Goal: Task Accomplishment & Management: Manage account settings

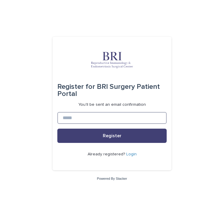
click at [119, 114] on input at bounding box center [111, 118] width 109 height 12
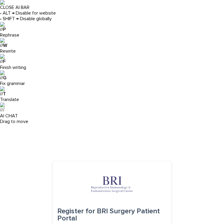
type input "**********"
click at [77, 203] on div "Register for BRI Surgery Patient Portal" at bounding box center [111, 215] width 109 height 24
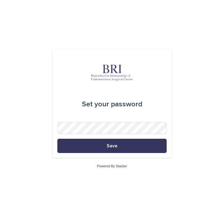
click at [104, 146] on button "Save" at bounding box center [111, 146] width 109 height 14
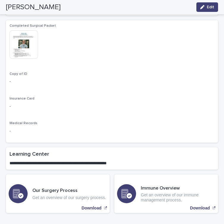
scroll to position [464, 0]
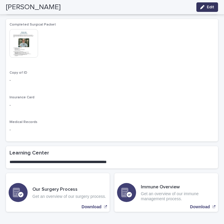
click at [201, 9] on icon "button" at bounding box center [202, 7] width 4 height 4
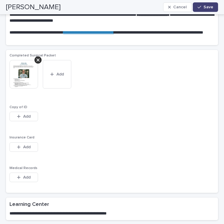
scroll to position [438, 0]
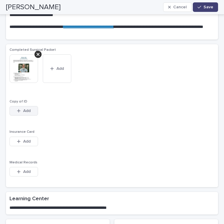
click at [26, 109] on span "Add" at bounding box center [26, 111] width 7 height 4
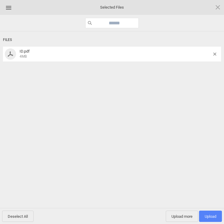
click at [212, 216] on span "Upload 1" at bounding box center [211, 216] width 12 height 4
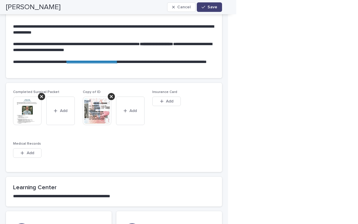
scroll to position [398, 0]
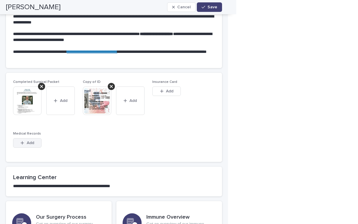
click at [31, 142] on span "Add" at bounding box center [30, 143] width 7 height 4
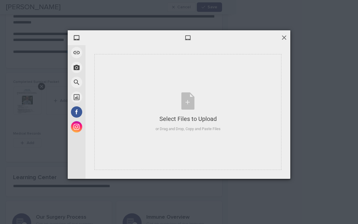
click at [224, 36] on span at bounding box center [284, 37] width 7 height 7
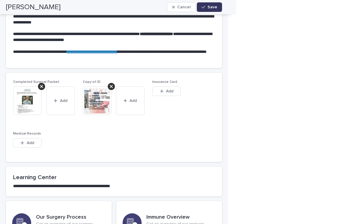
click at [203, 5] on icon "button" at bounding box center [204, 7] width 4 height 4
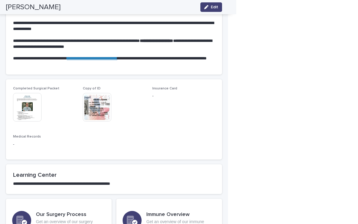
scroll to position [405, 0]
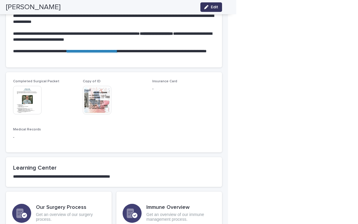
click at [211, 8] on span "Edit" at bounding box center [214, 7] width 7 height 4
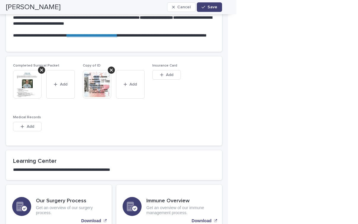
scroll to position [418, 0]
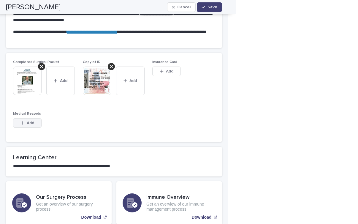
click at [30, 123] on span "Add" at bounding box center [30, 123] width 7 height 4
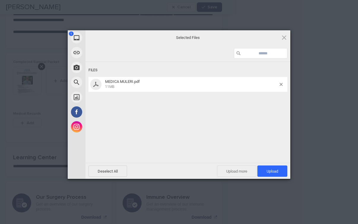
click at [224, 171] on span "Upload more" at bounding box center [237, 170] width 40 height 11
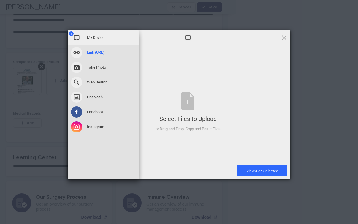
click at [84, 54] on div "Link (URL)" at bounding box center [103, 52] width 71 height 15
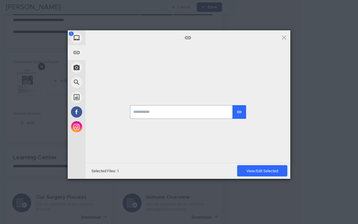
click at [164, 112] on input "url" at bounding box center [188, 112] width 116 height 14
paste input "**********"
type input "**********"
click at [224, 113] on div "submit" at bounding box center [239, 111] width 5 height 5
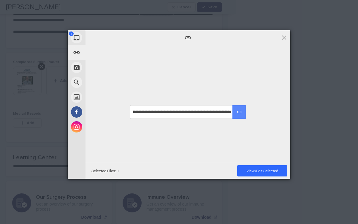
scroll to position [0, 0]
click at [224, 114] on div "submit" at bounding box center [239, 111] width 5 height 5
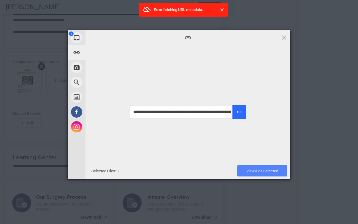
click at [224, 167] on span "View/Edit Selected" at bounding box center [262, 170] width 50 height 11
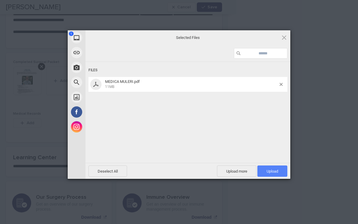
click at [224, 172] on span "Upload 1" at bounding box center [273, 171] width 12 height 4
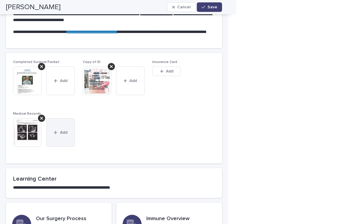
click at [61, 133] on span "Add" at bounding box center [63, 132] width 7 height 4
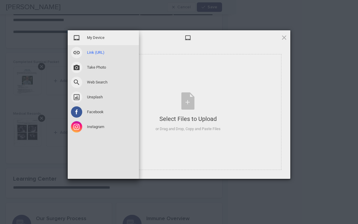
click at [86, 51] on div "Link (URL)" at bounding box center [103, 52] width 71 height 15
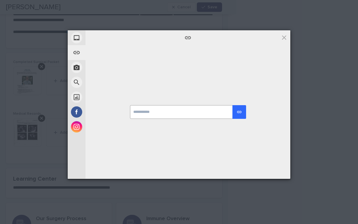
click at [178, 113] on input "url" at bounding box center [188, 112] width 116 height 14
paste input "**********"
type input "**********"
click at [224, 110] on div "submit" at bounding box center [239, 111] width 5 height 5
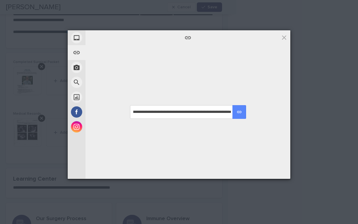
scroll to position [0, 0]
click at [199, 66] on div "**********" at bounding box center [188, 112] width 205 height 134
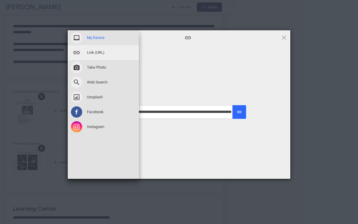
click at [98, 40] on span "My Device" at bounding box center [96, 37] width 18 height 5
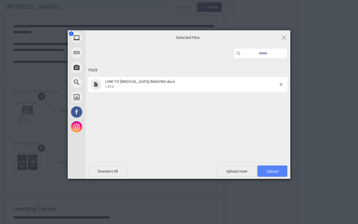
click at [224, 172] on span "Upload 1" at bounding box center [273, 171] width 12 height 4
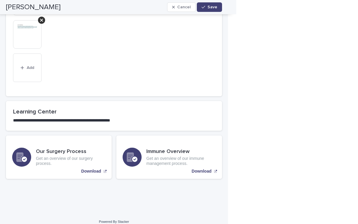
scroll to position [578, 0]
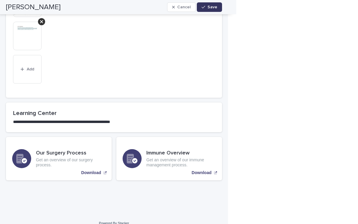
click at [214, 8] on span "Save" at bounding box center [213, 7] width 10 height 4
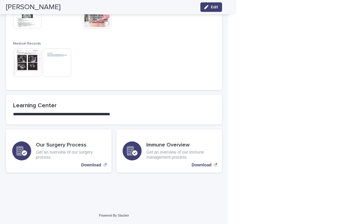
scroll to position [478, 0]
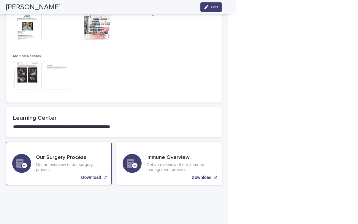
click at [91, 175] on p "Download" at bounding box center [91, 177] width 20 height 5
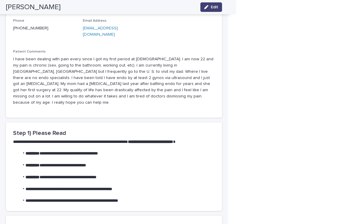
scroll to position [0, 0]
